Goal: Task Accomplishment & Management: Manage account settings

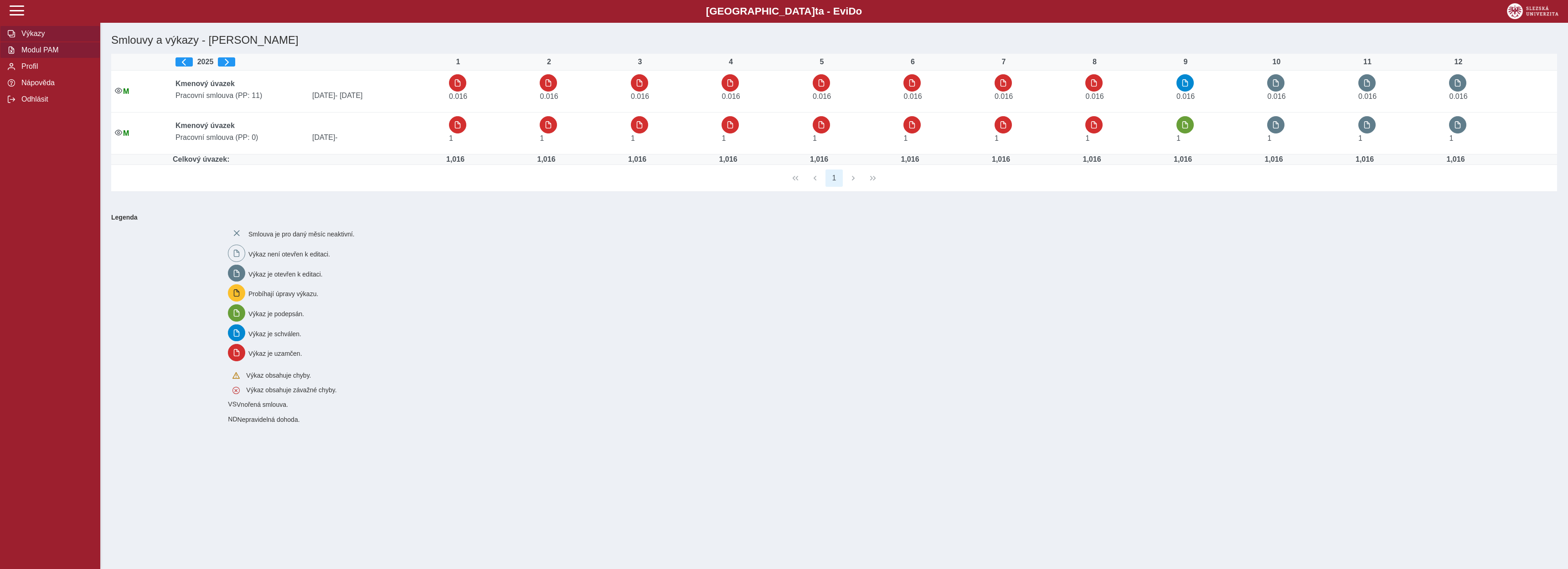
click at [41, 54] on span "Modul PAM" at bounding box center [55, 50] width 74 height 8
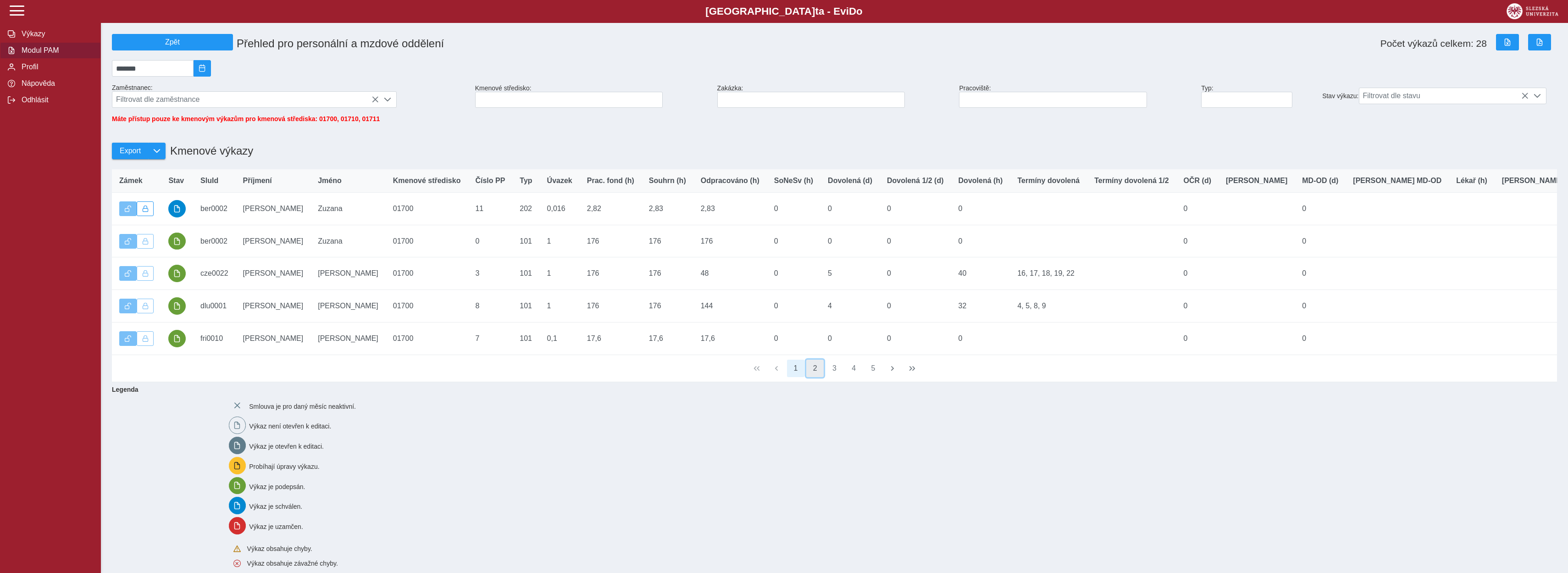
click at [816, 378] on button "2" at bounding box center [815, 368] width 17 height 17
click at [834, 378] on button "3" at bounding box center [835, 368] width 17 height 17
click at [851, 378] on button "4" at bounding box center [854, 368] width 17 height 17
click at [852, 378] on button "5" at bounding box center [854, 368] width 17 height 17
click at [876, 378] on button "6" at bounding box center [873, 368] width 17 height 17
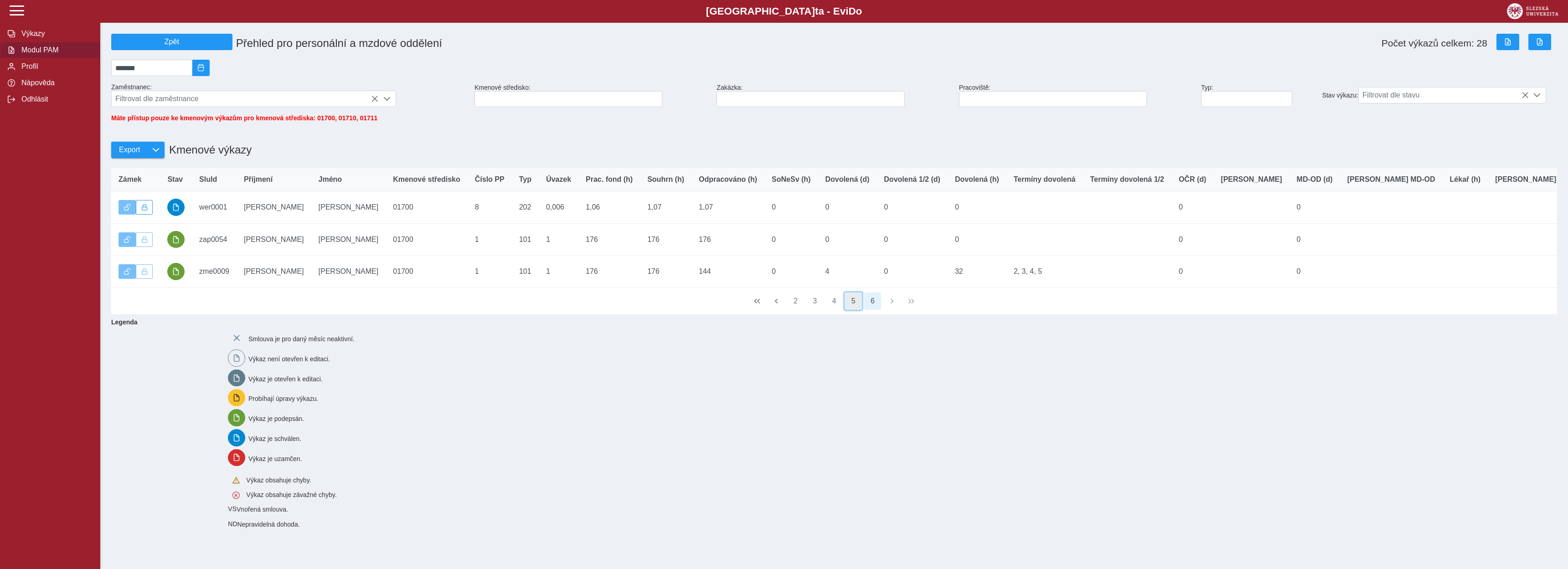
click at [854, 310] on button "5" at bounding box center [853, 301] width 17 height 17
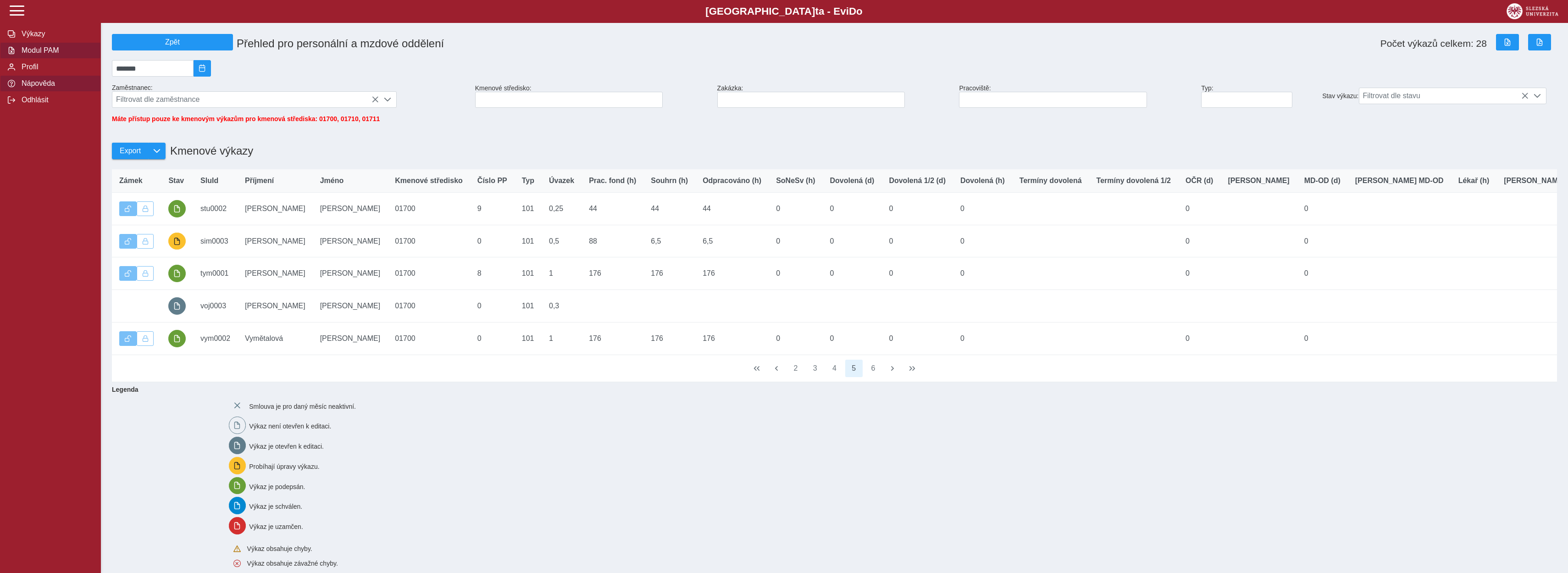
click at [32, 88] on span "Nápověda" at bounding box center [56, 83] width 74 height 8
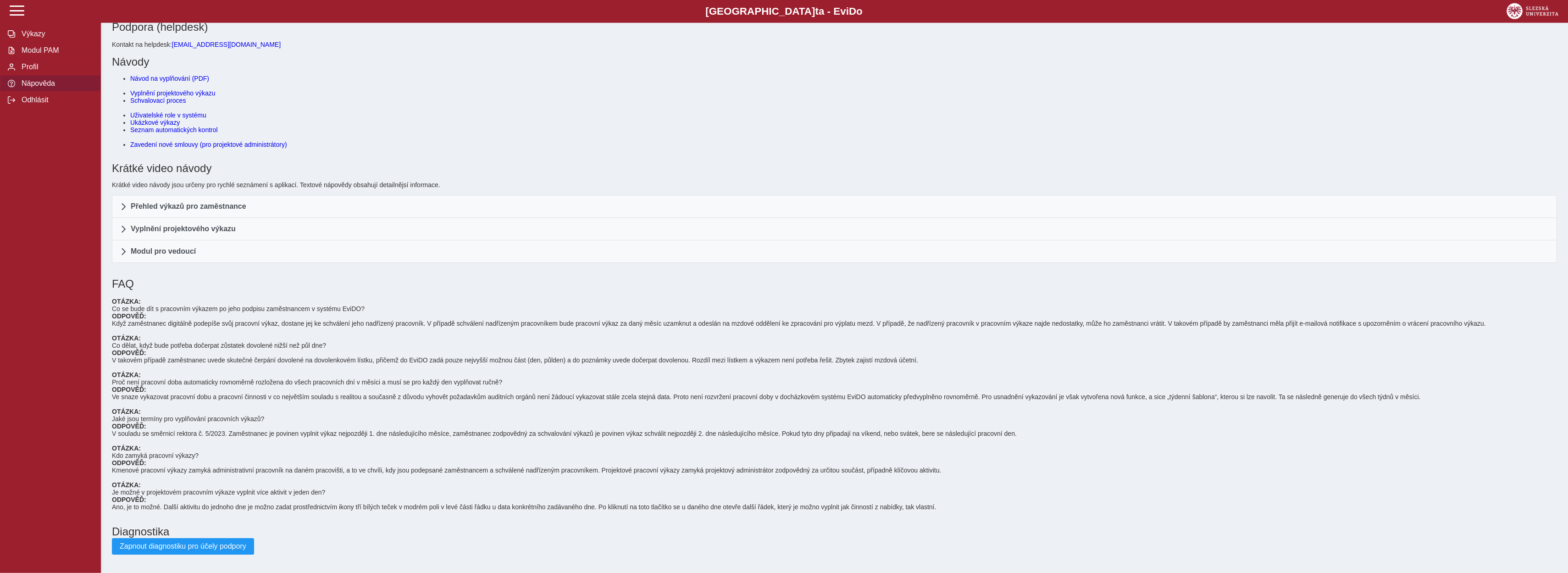
scroll to position [74, 0]
click at [203, 545] on button "Zapnout diagnostiku pro účely podpory" at bounding box center [183, 546] width 142 height 17
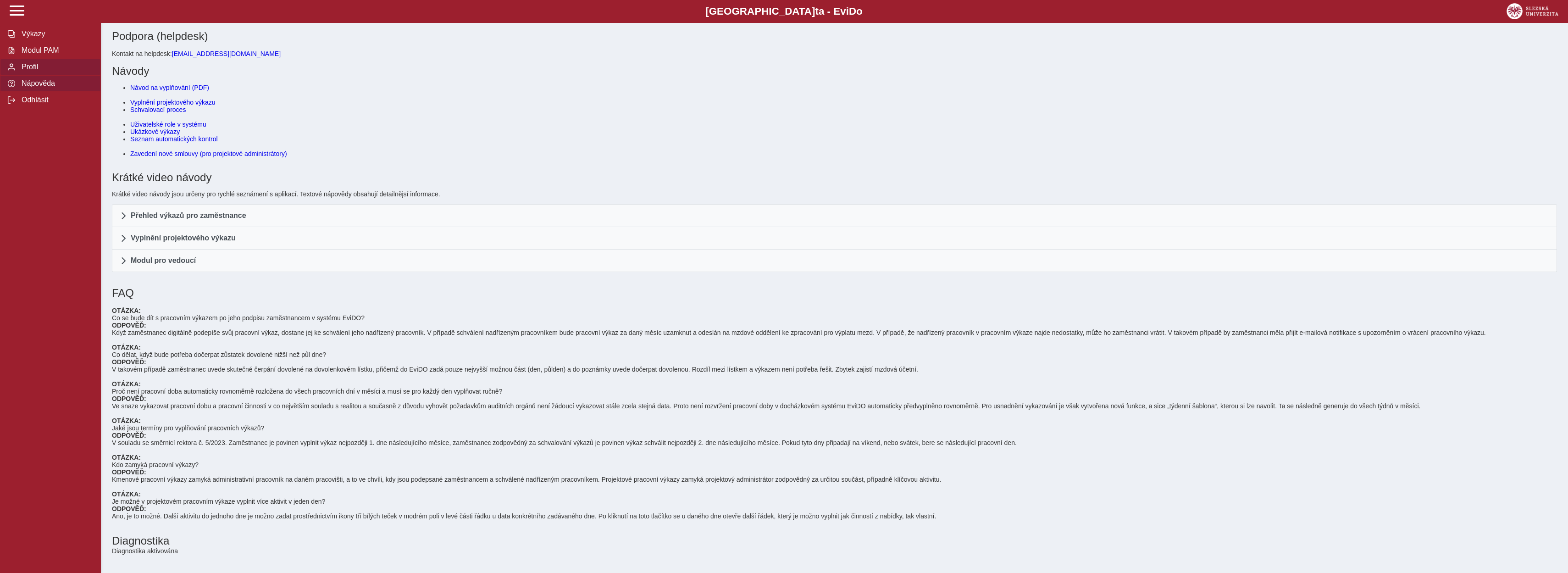
click at [28, 71] on span "Profil" at bounding box center [56, 67] width 74 height 8
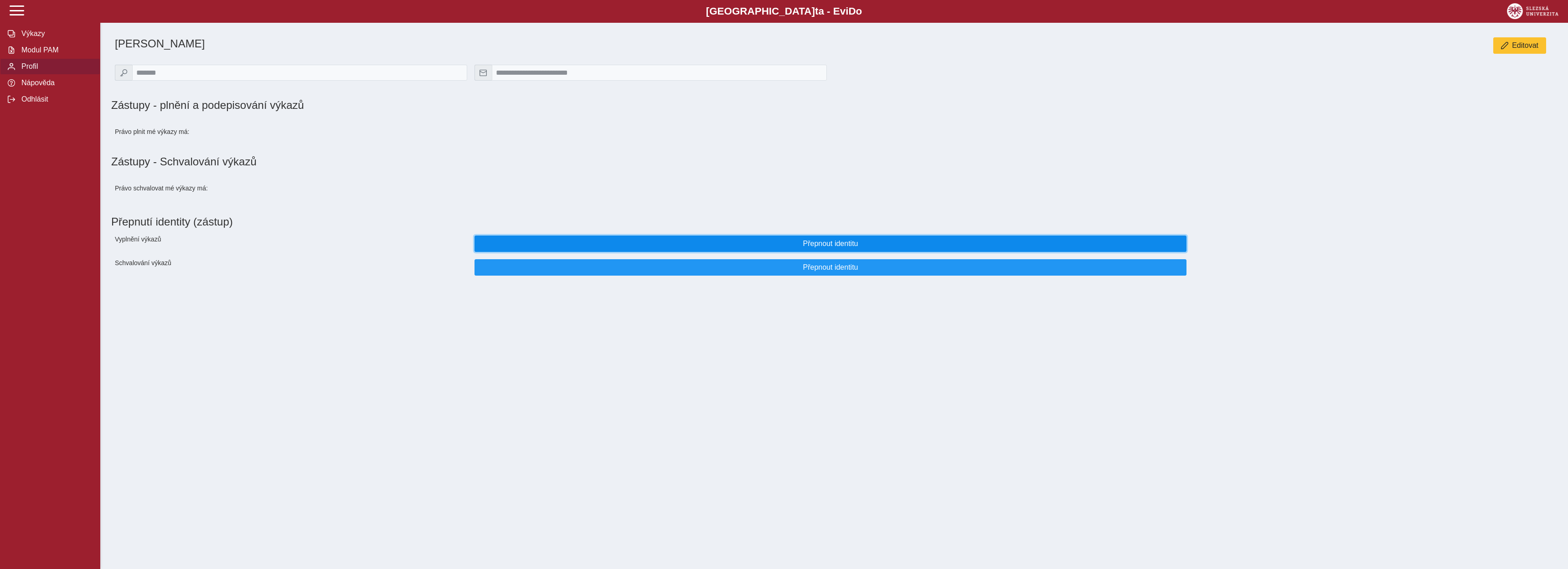
click at [834, 248] on span "Přepnout identitu" at bounding box center [830, 243] width 696 height 8
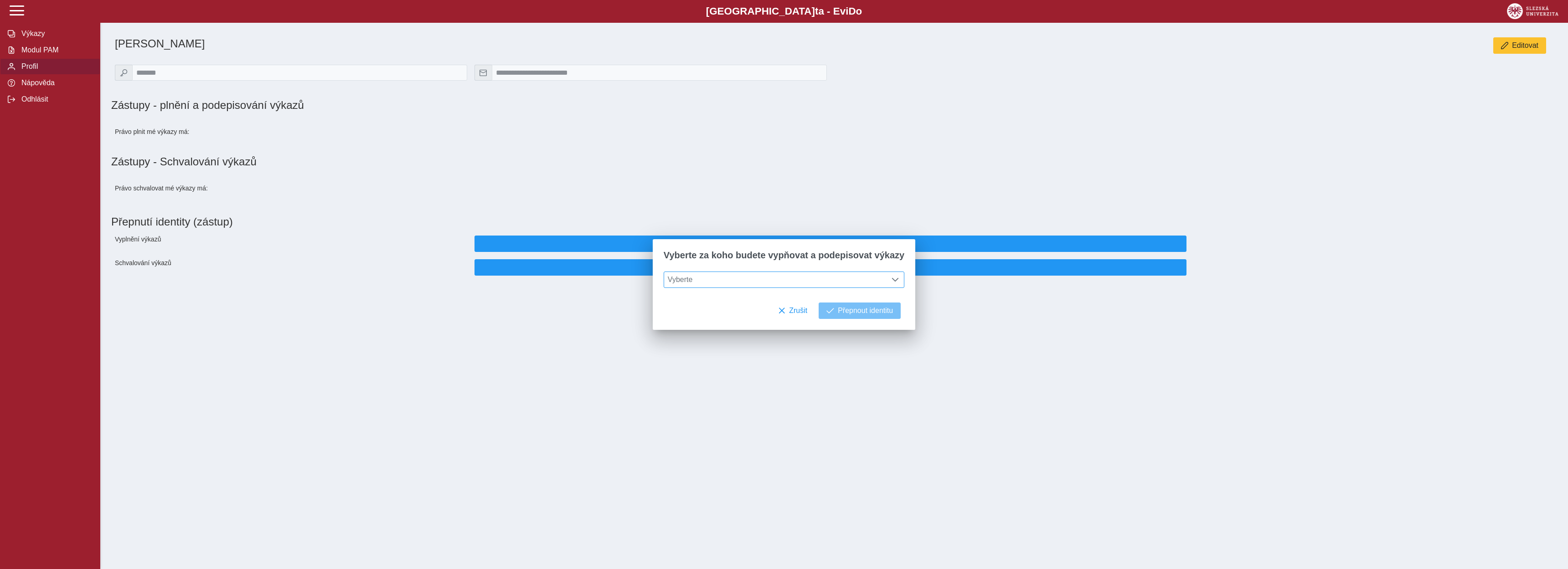
click at [810, 277] on span "Vyberte" at bounding box center [775, 279] width 223 height 15
click at [730, 327] on li "[PERSON_NAME]" at bounding box center [784, 324] width 240 height 15
click at [852, 315] on span "Přepnout identitu" at bounding box center [865, 310] width 55 height 8
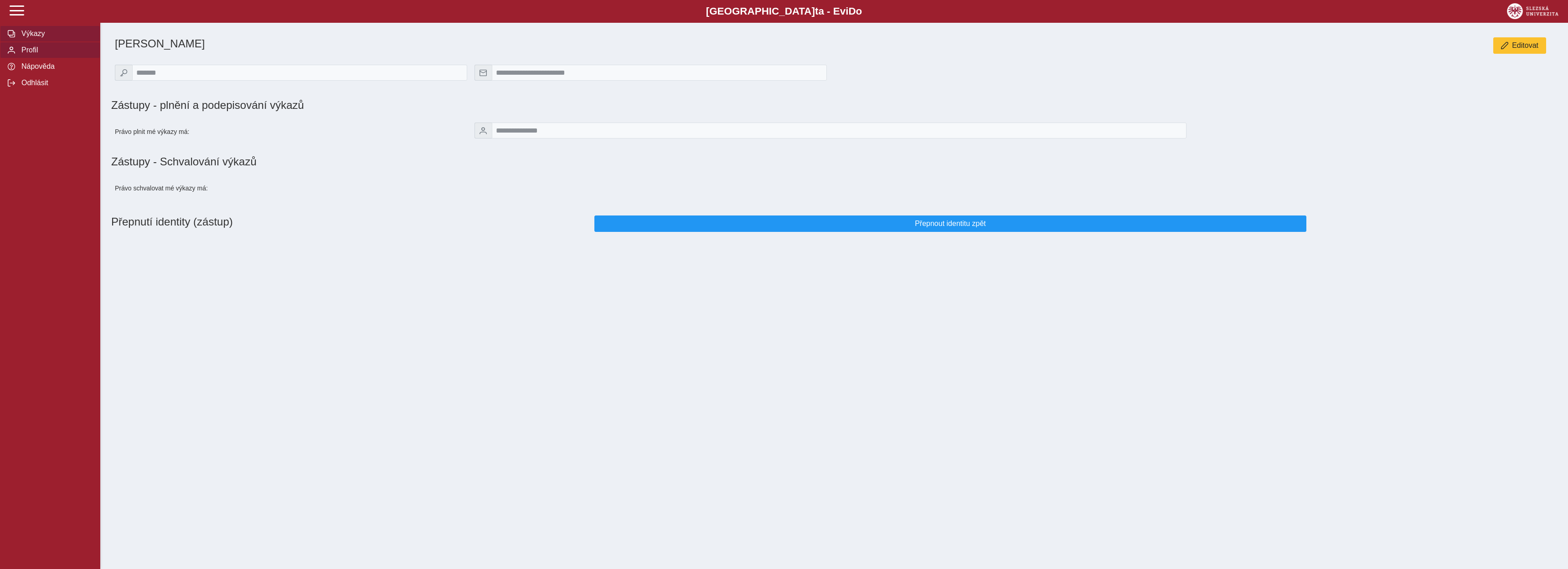
click at [26, 38] on span "Výkazy" at bounding box center [55, 33] width 74 height 8
